Goal: Transaction & Acquisition: Book appointment/travel/reservation

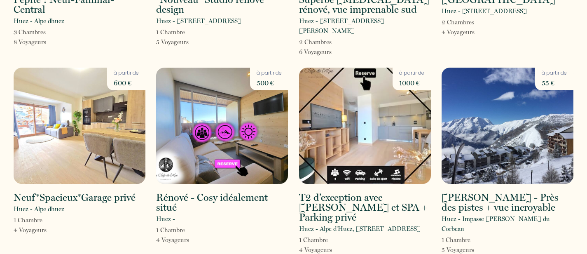
scroll to position [569, 0]
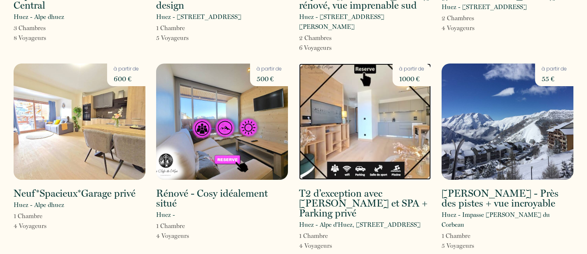
click at [374, 114] on img at bounding box center [365, 121] width 132 height 116
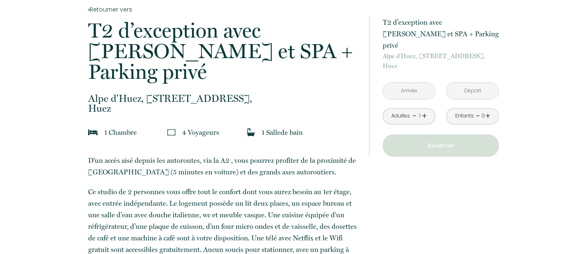
scroll to position [173, 0]
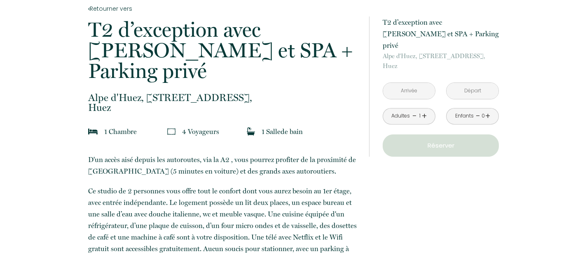
click at [421, 83] on input "text" at bounding box center [409, 91] width 52 height 16
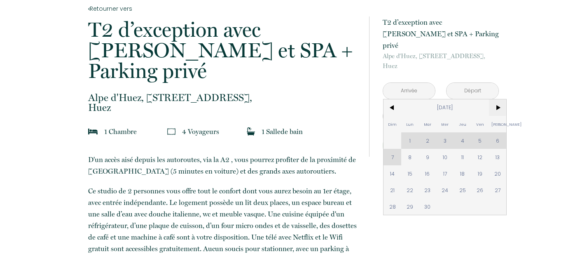
click at [502, 99] on span ">" at bounding box center [498, 107] width 18 height 16
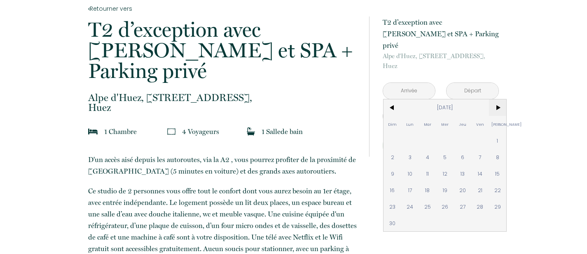
click at [502, 99] on span ">" at bounding box center [498, 107] width 18 height 16
click at [499, 165] on span "20" at bounding box center [498, 173] width 18 height 16
type input "[PERSON_NAME] 20 Déc 2025"
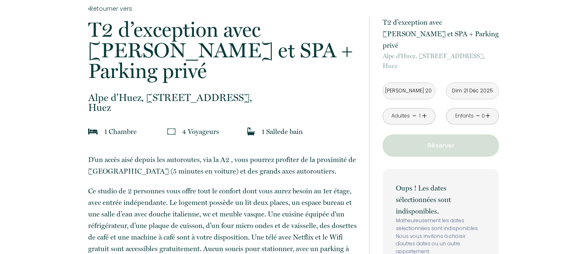
click at [478, 83] on input "Dim 21 Déc 2025" at bounding box center [473, 91] width 52 height 16
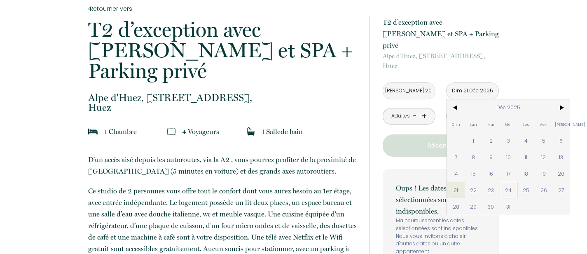
click at [508, 182] on span "24" at bounding box center [509, 190] width 18 height 16
type input "Mer 24 Déc 2025"
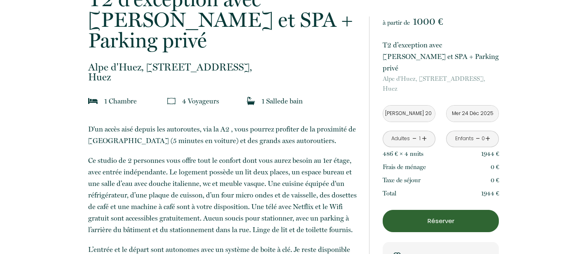
scroll to position [203, 0]
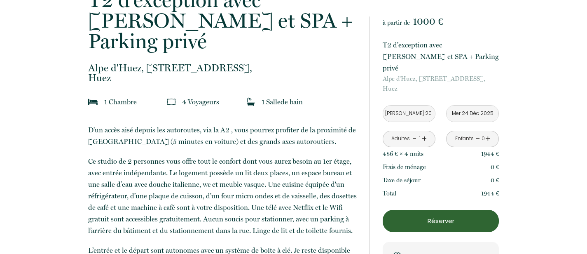
click at [444, 216] on p "Réserver" at bounding box center [441, 221] width 110 height 10
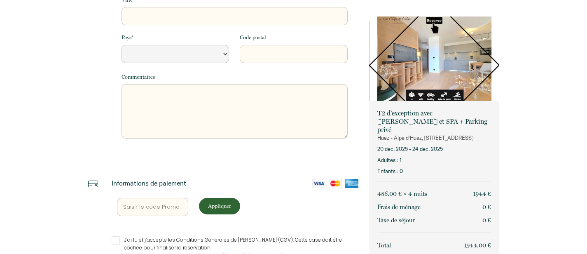
select select "Default select example"
